Goal: Task Accomplishment & Management: Complete application form

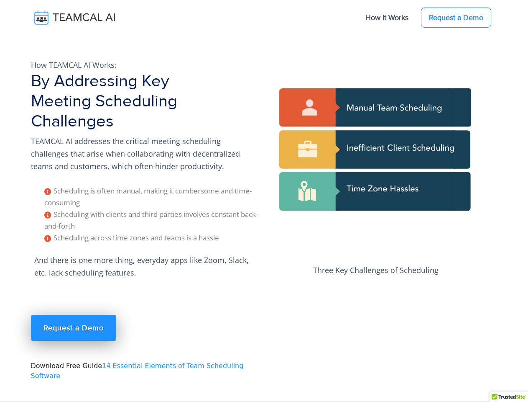
click at [509, 396] on div at bounding box center [509, 399] width 38 height 16
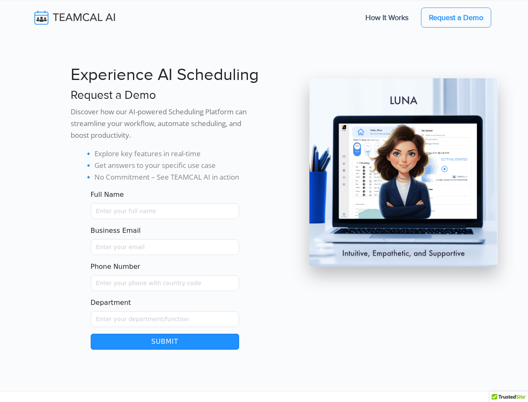
click at [165, 341] on button "Submit" at bounding box center [165, 341] width 149 height 16
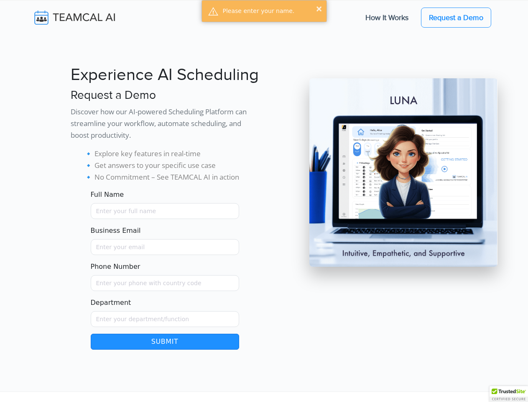
click at [509, 396] on div at bounding box center [509, 394] width 38 height 16
